Goal: Task Accomplishment & Management: Manage account settings

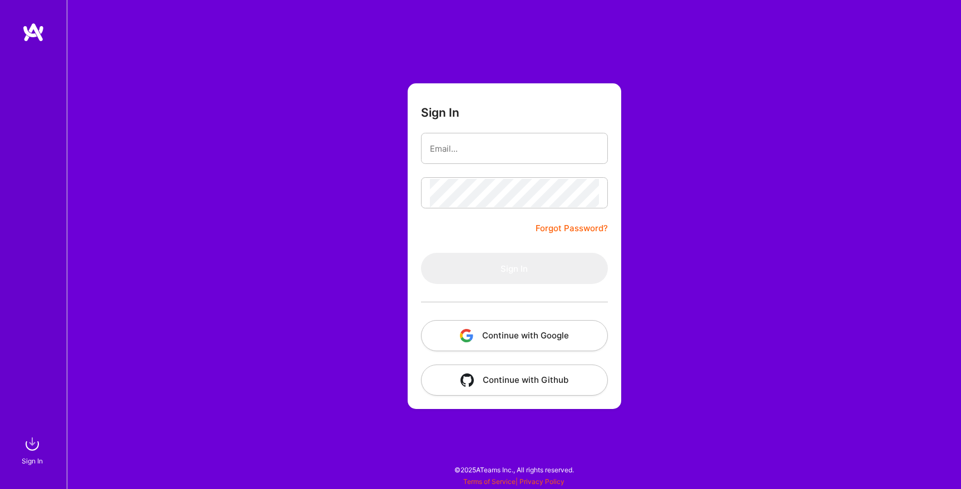
click at [503, 151] on input "email" at bounding box center [514, 149] width 169 height 28
type input "[EMAIL_ADDRESS][DOMAIN_NAME]"
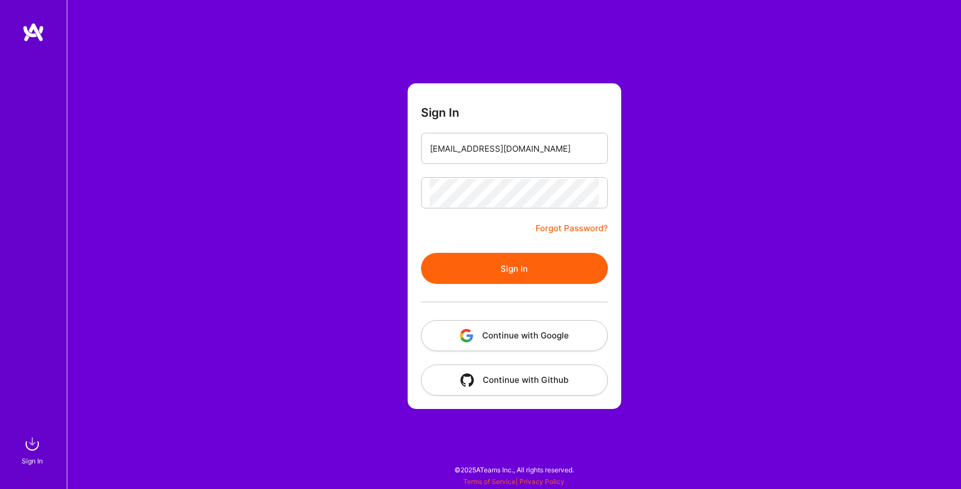
click at [504, 267] on button "Sign In" at bounding box center [514, 268] width 187 height 31
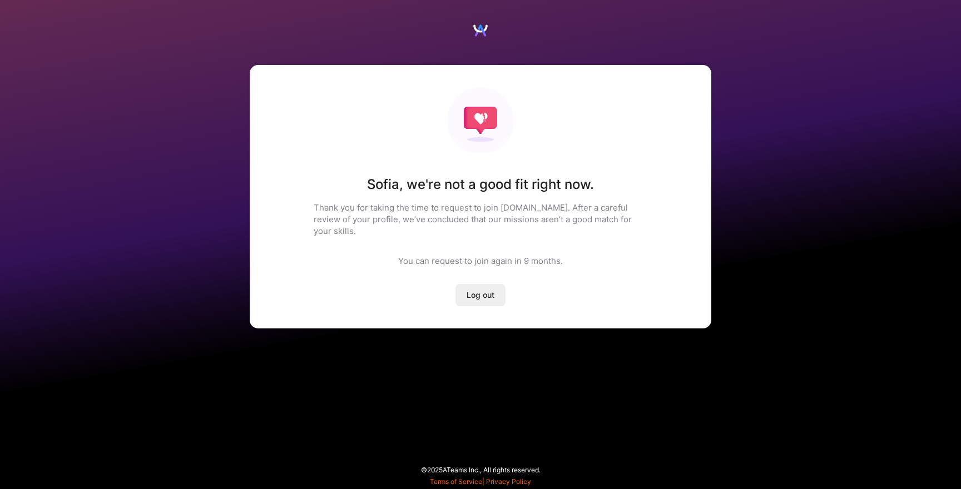
click at [482, 290] on span "Log out" at bounding box center [481, 295] width 28 height 11
click at [485, 290] on span "Log out" at bounding box center [481, 295] width 28 height 11
